Goal: Complete application form

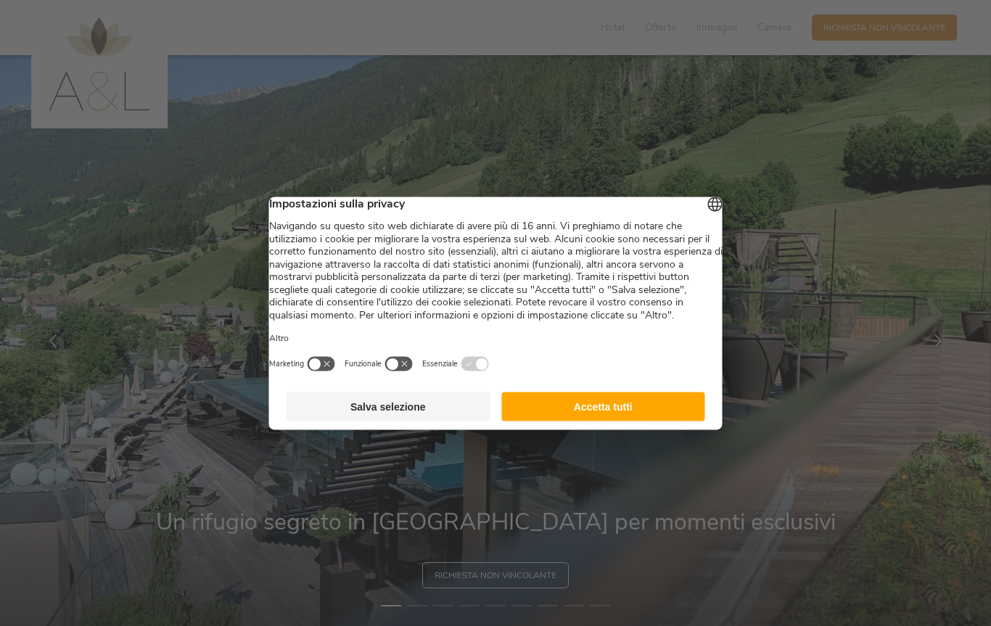
click at [645, 421] on button "Accetta tutti" at bounding box center [603, 406] width 204 height 29
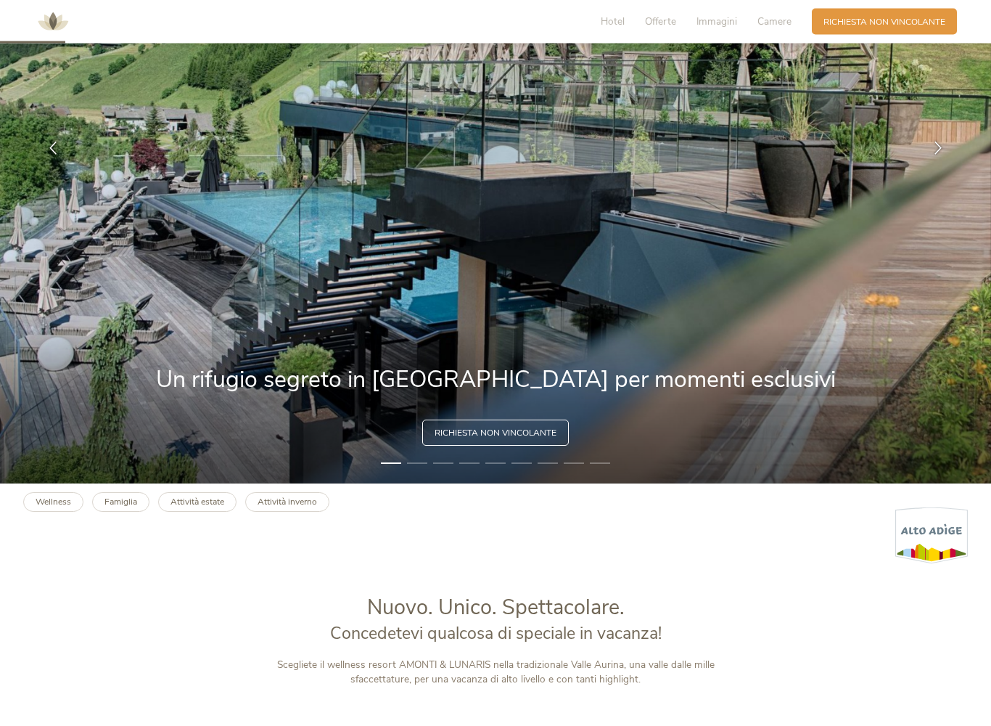
scroll to position [242, 0]
click at [551, 430] on span "Richiesta non vincolante" at bounding box center [496, 433] width 122 height 12
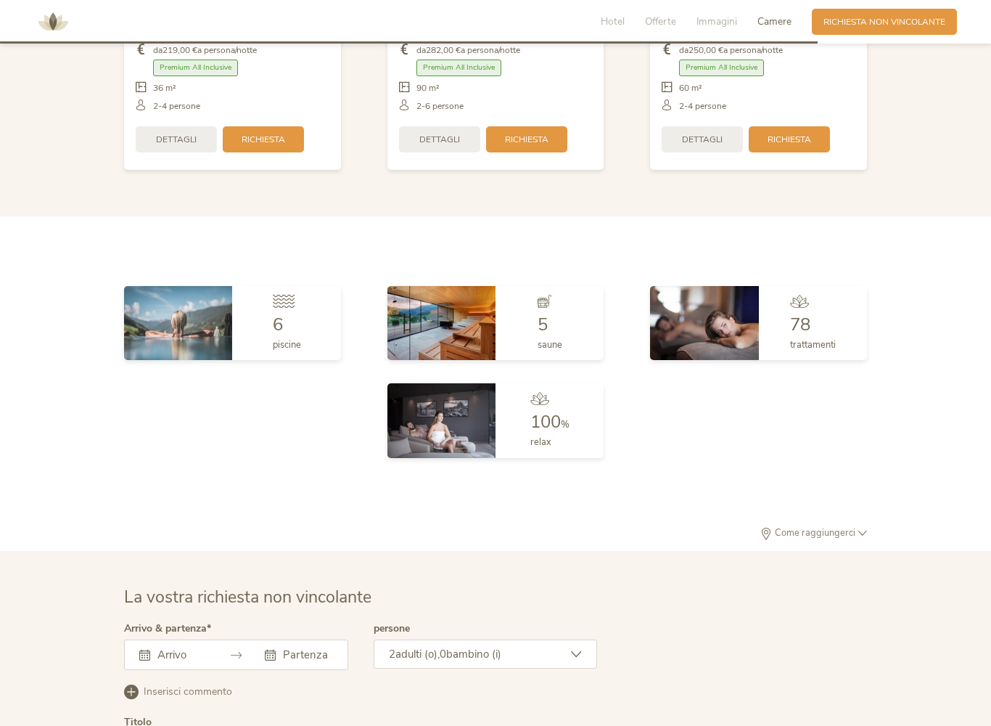
scroll to position [3628, 0]
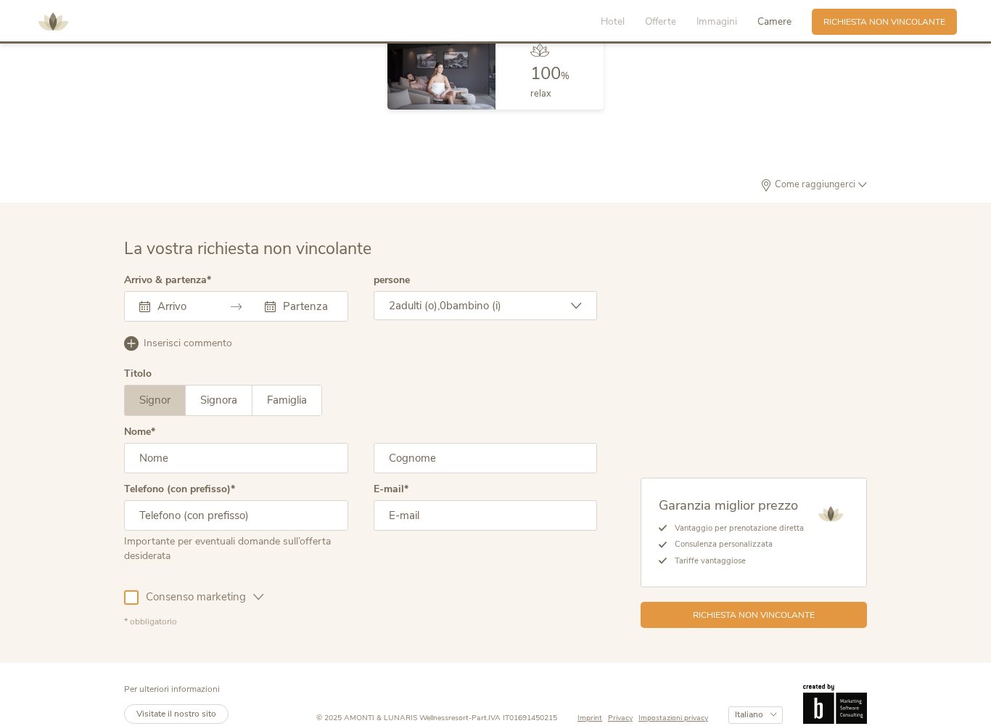
click at [205, 292] on div "Settembre 2025 Lun Mar Mer Gio Ven Sab Dom 1 2 3 4 5 6 7 8 9 10 11 12 13 14 15 …" at bounding box center [236, 306] width 224 height 30
click at [202, 292] on div "Settembre 2025 Lun Mar Mer Gio Ven Sab Dom 1 2 3 4 5 6 7 8 9 10 11 12 13 14 15 …" at bounding box center [236, 306] width 224 height 30
click at [147, 301] on icon at bounding box center [144, 306] width 11 height 11
click at [188, 443] on input "text" at bounding box center [236, 458] width 224 height 30
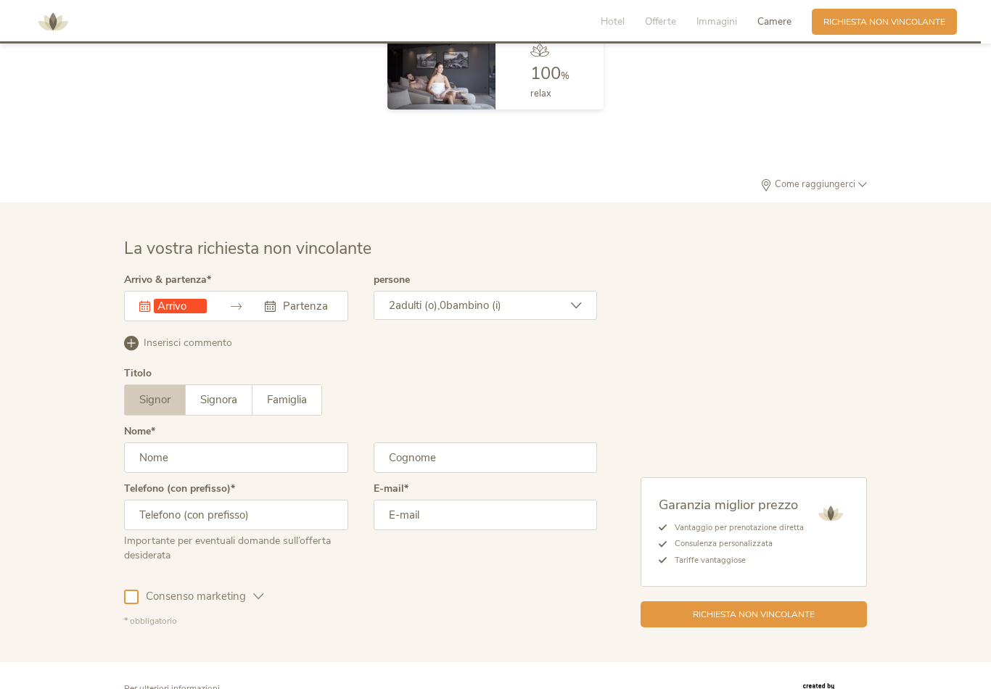
click at [573, 202] on div "La vostra richiesta non vincolante Arrivo & partenza Questo campo non può esser…" at bounding box center [495, 432] width 991 height 460
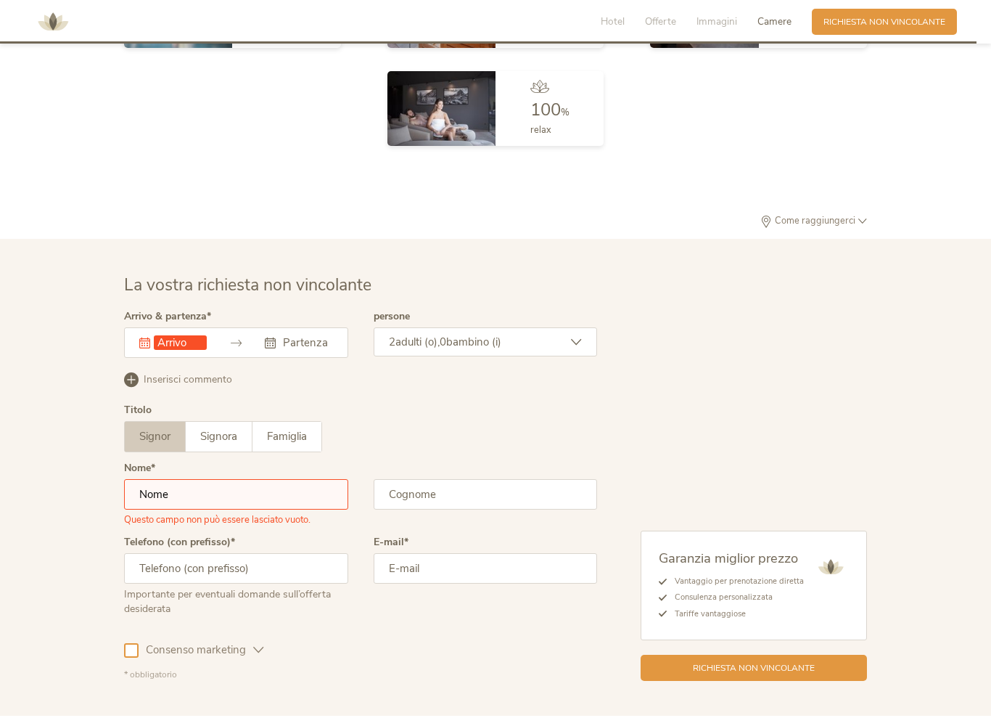
click at [176, 335] on input "text" at bounding box center [180, 342] width 53 height 15
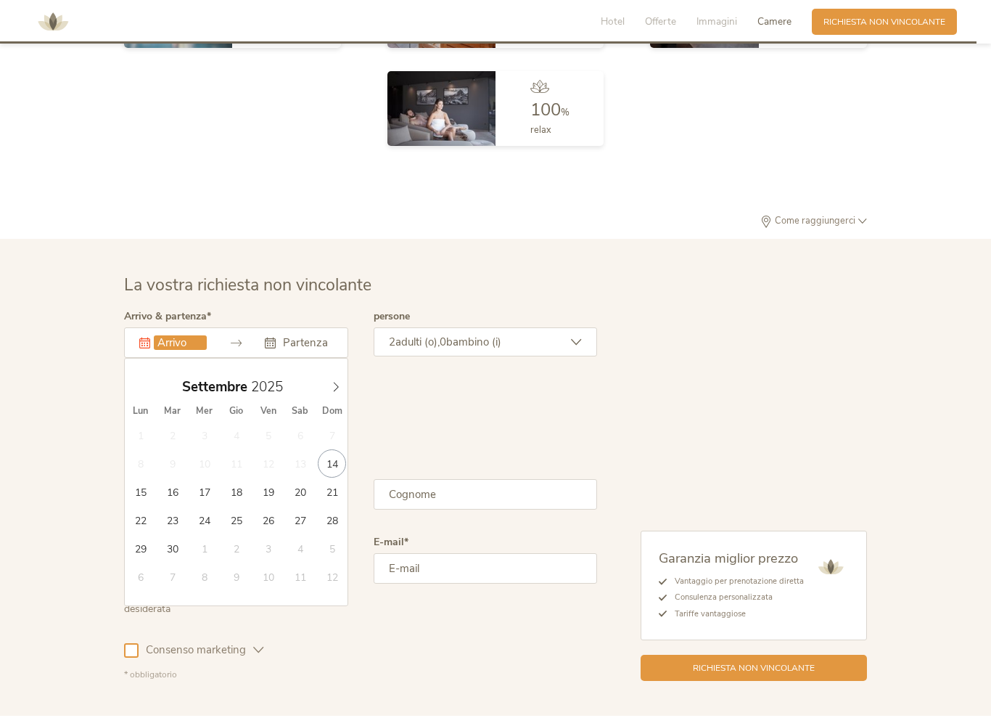
click at [337, 382] on icon at bounding box center [336, 386] width 5 height 9
type input "31.10.2025"
type input "02.11.2025"
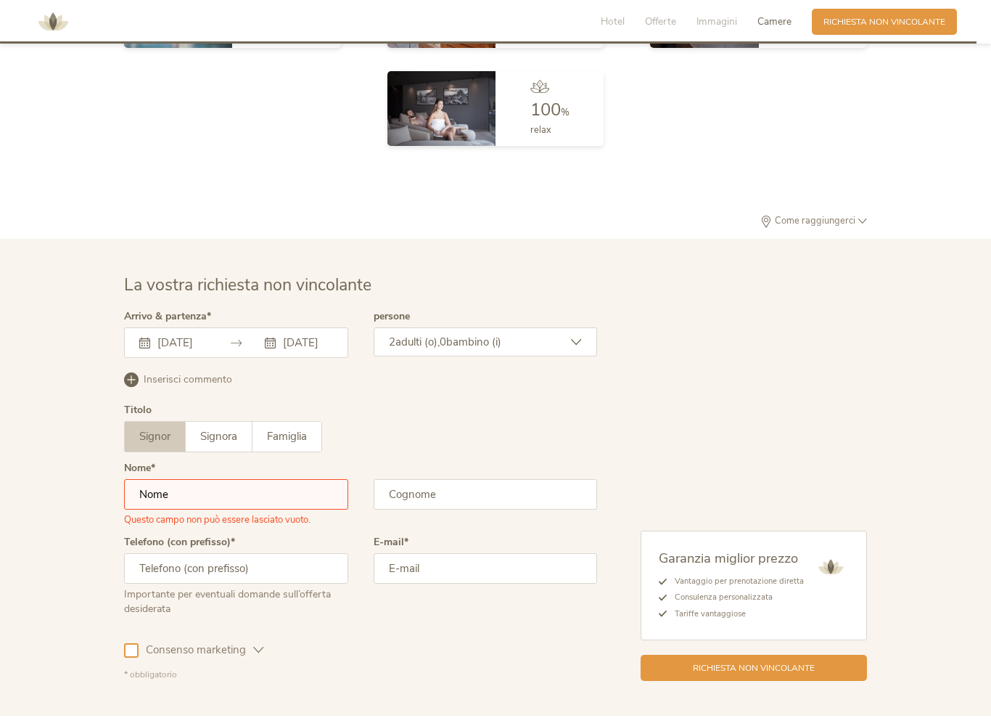
click at [231, 479] on input "text" at bounding box center [236, 494] width 224 height 30
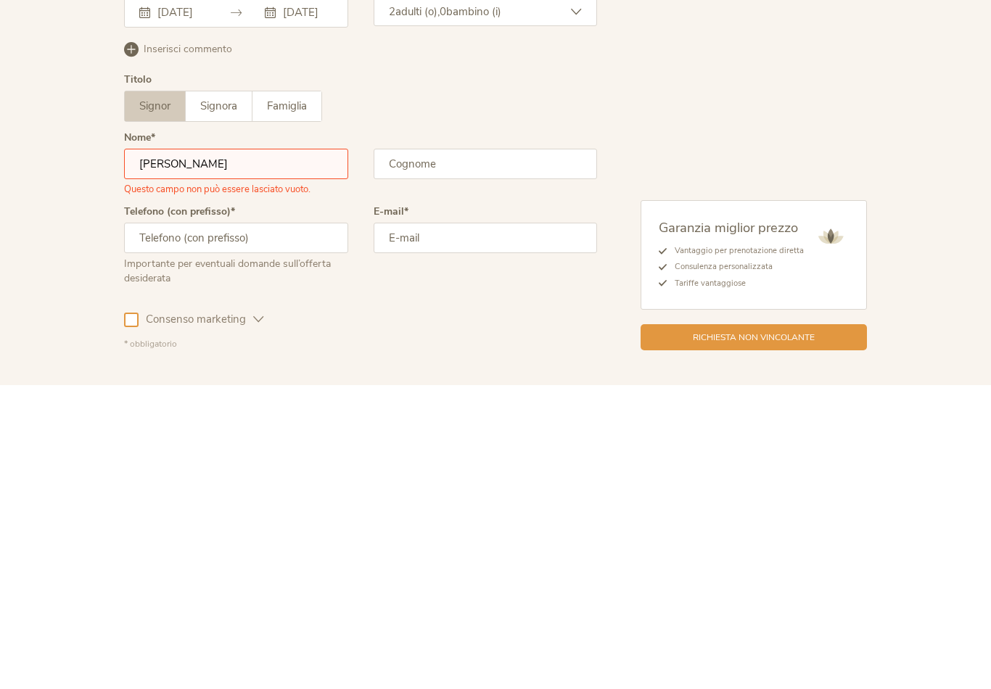
type input "Luca"
click at [455, 443] on input "text" at bounding box center [486, 458] width 224 height 30
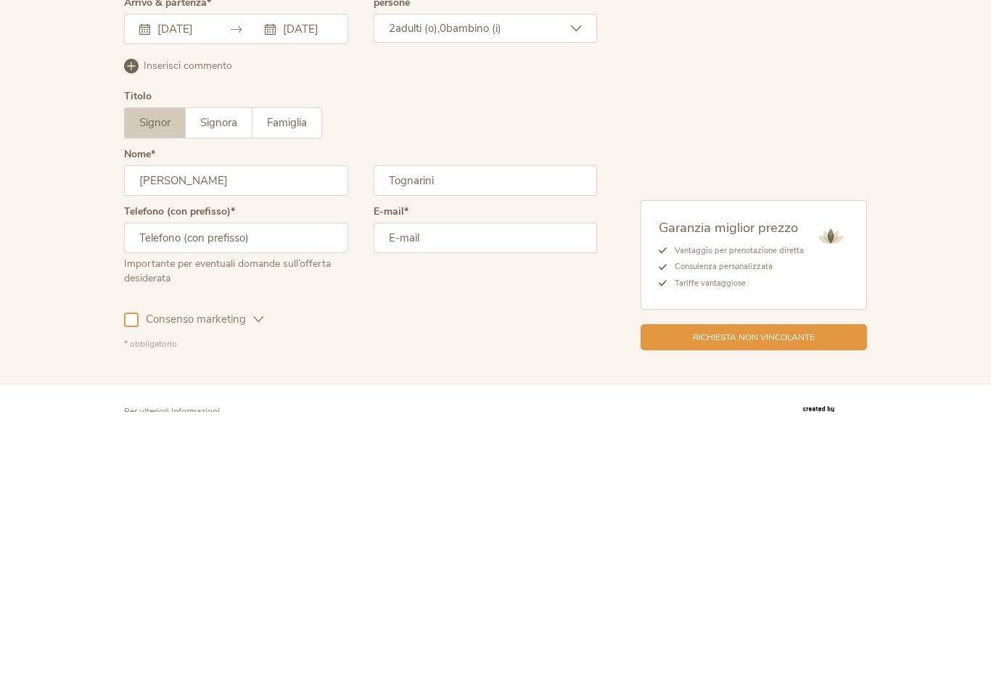
type input "Tognarini"
click at [300, 500] on input "text" at bounding box center [236, 515] width 224 height 30
type input "3356128918"
click at [464, 500] on input "email" at bounding box center [486, 515] width 224 height 30
type input "tognariniimmobiliare@gmail.com"
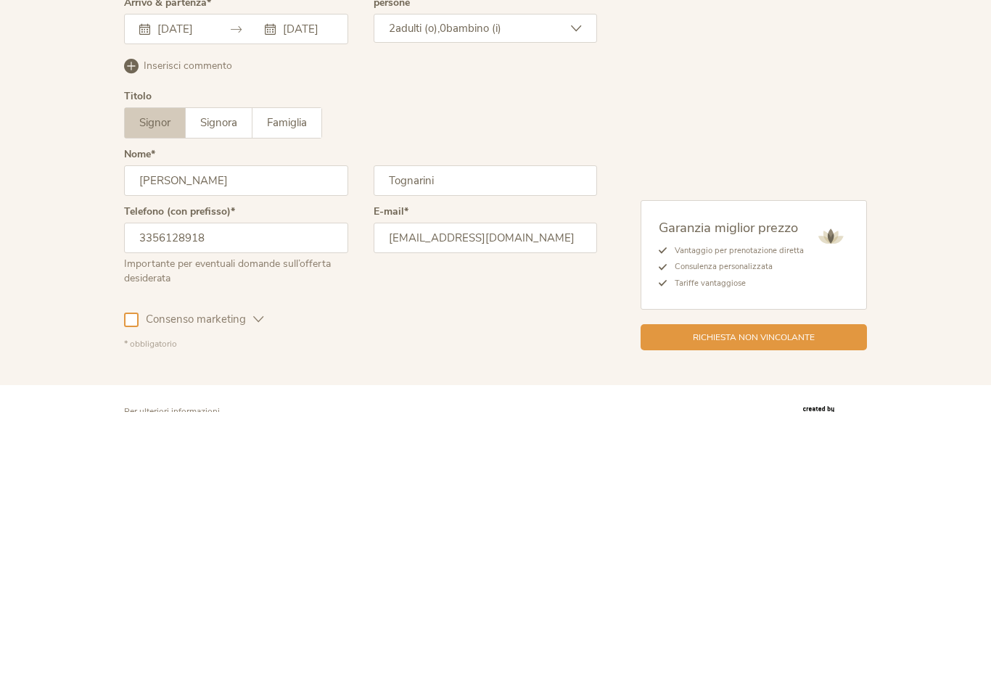
click at [135, 590] on div at bounding box center [131, 597] width 15 height 15
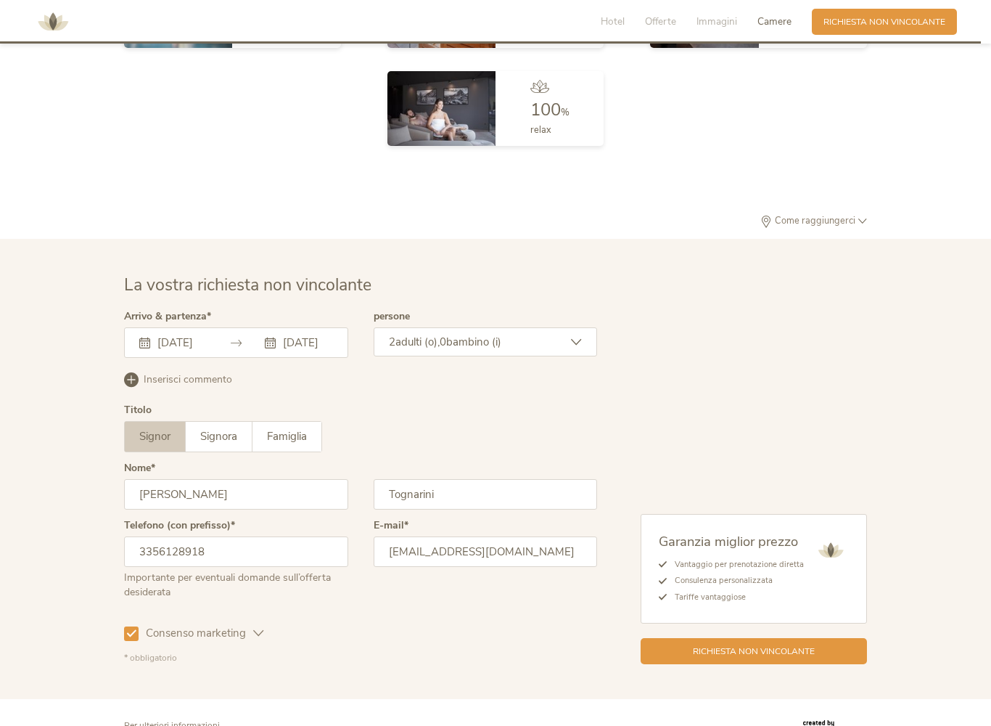
click at [795, 626] on span "Richiesta non vincolante" at bounding box center [754, 651] width 122 height 12
